Goal: Transaction & Acquisition: Download file/media

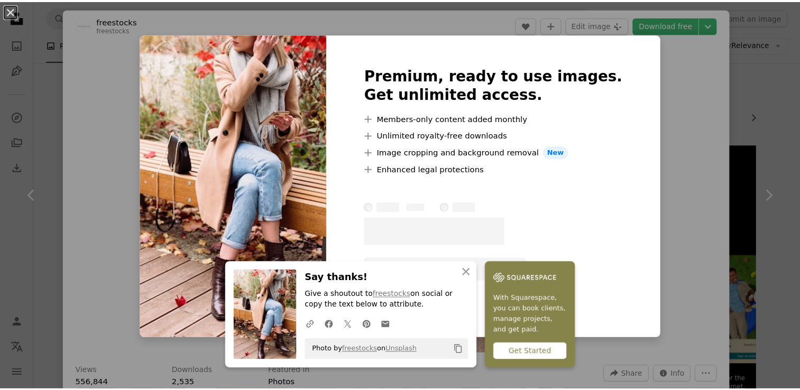
scroll to position [385, 0]
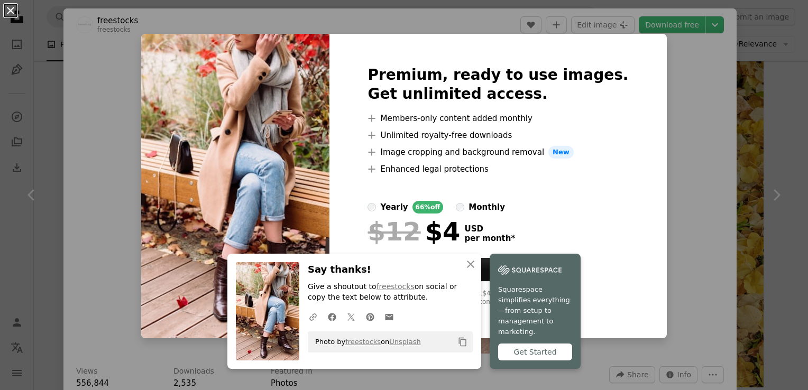
click at [11, 15] on button "An X shape" at bounding box center [10, 10] width 13 height 13
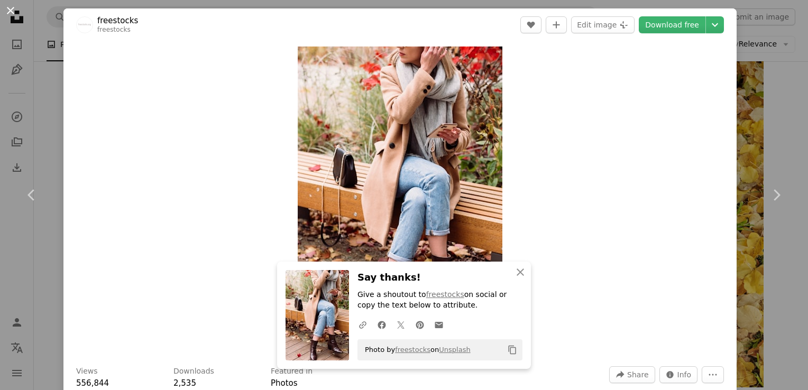
click at [17, 14] on button "An X shape" at bounding box center [10, 10] width 13 height 13
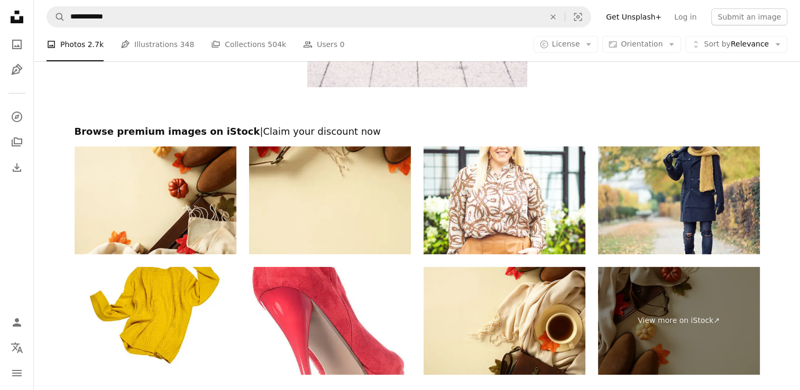
scroll to position [4372, 0]
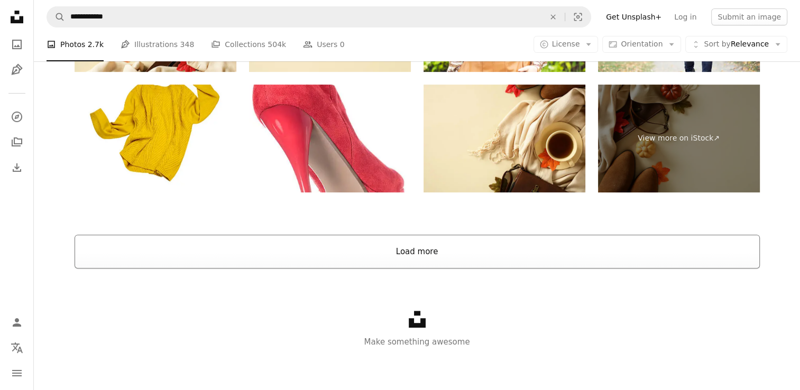
click at [440, 252] on button "Load more" at bounding box center [417, 252] width 685 height 34
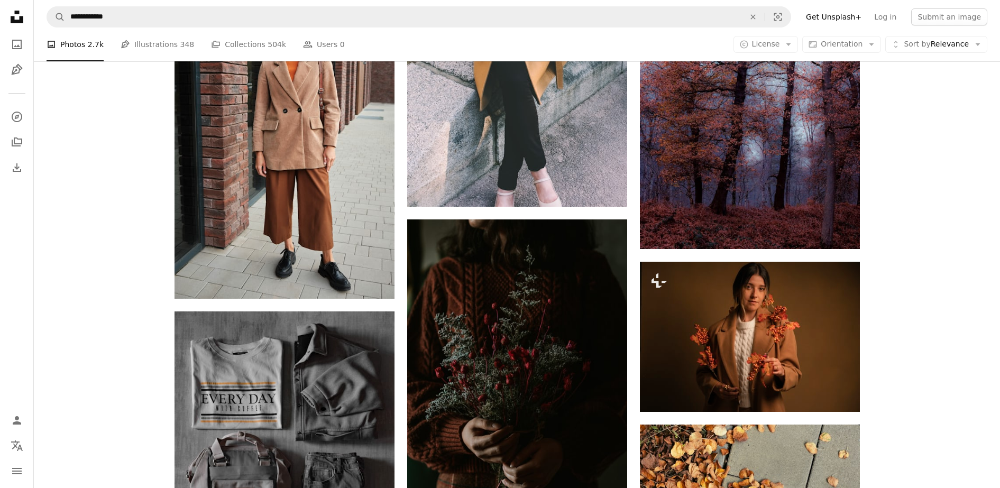
scroll to position [6536, 0]
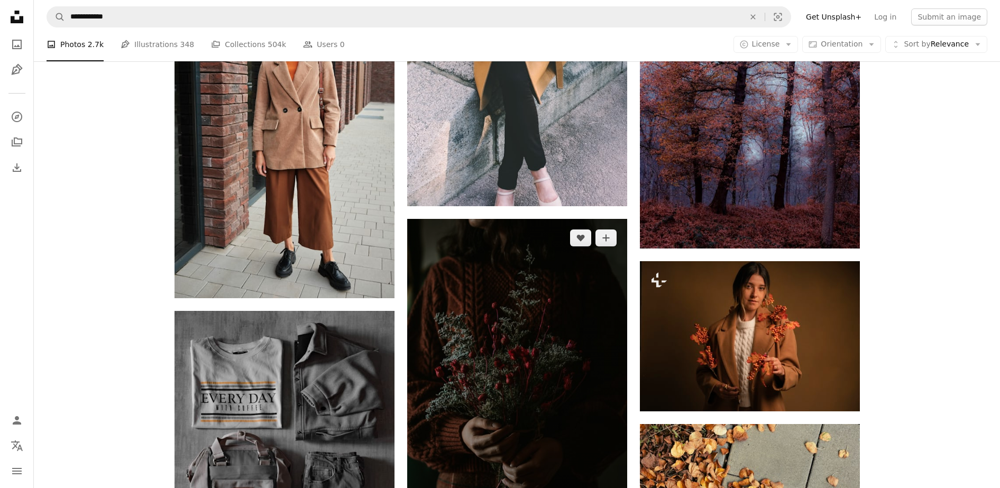
click at [579, 370] on img at bounding box center [517, 367] width 220 height 297
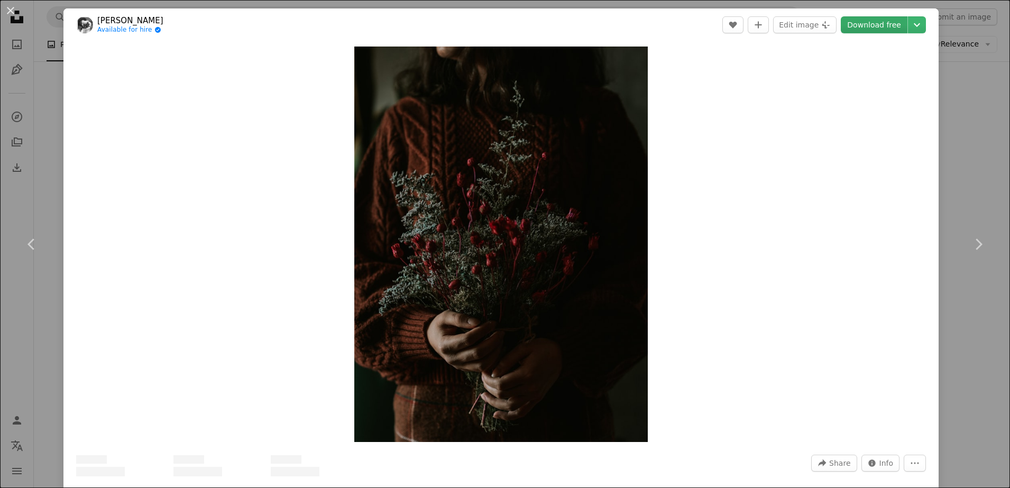
click at [807, 25] on link "Download free" at bounding box center [874, 24] width 67 height 17
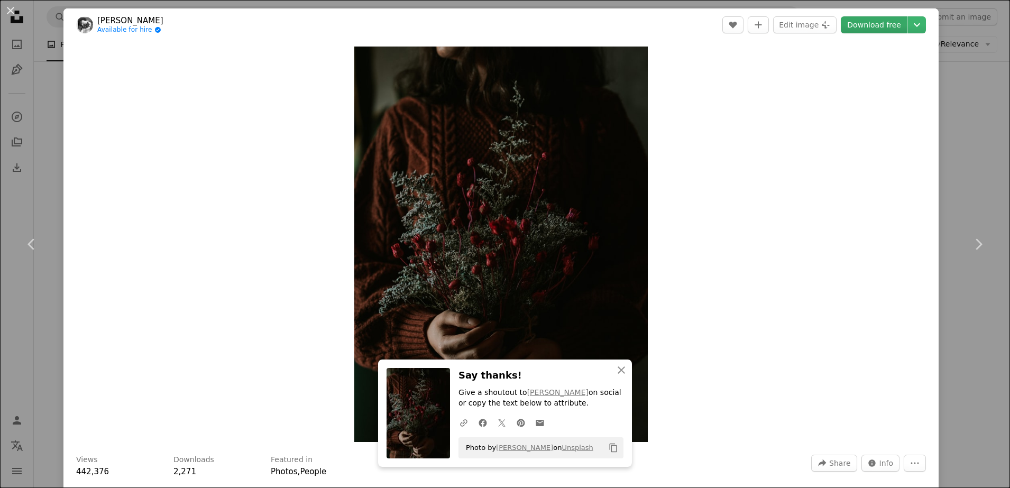
click at [807, 25] on link "Download free" at bounding box center [874, 24] width 67 height 17
click at [618, 368] on icon "button" at bounding box center [621, 369] width 7 height 7
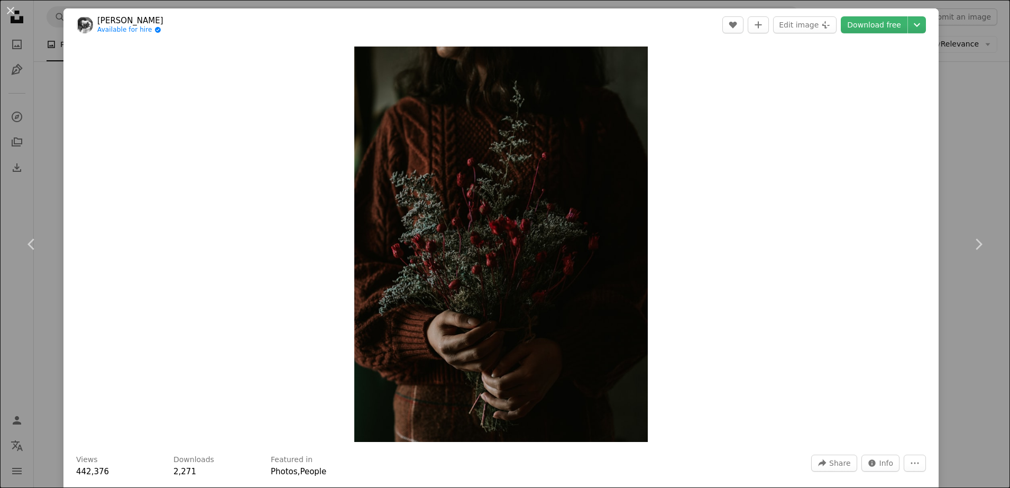
click at [807, 226] on div "Zoom in" at bounding box center [500, 244] width 875 height 406
click at [7, 8] on button "An X shape" at bounding box center [10, 10] width 13 height 13
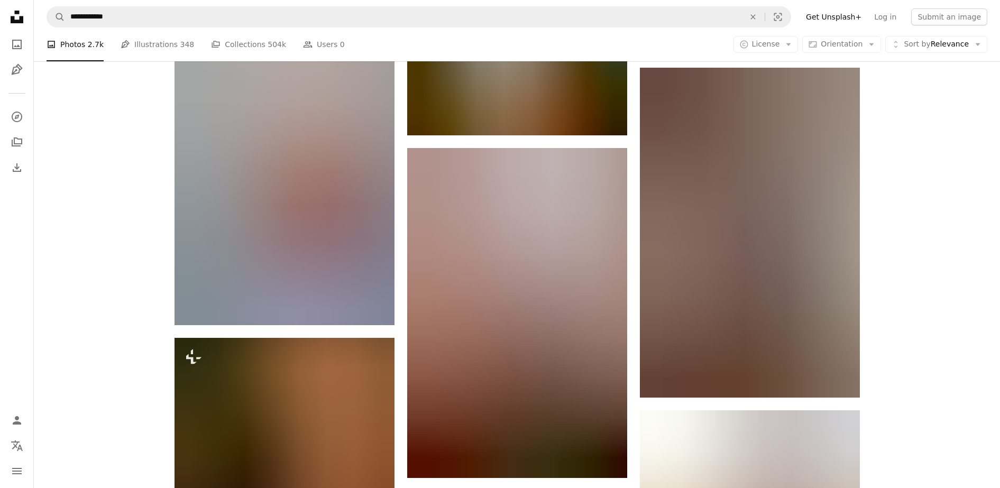
scroll to position [7236, 0]
